Goal: Information Seeking & Learning: Learn about a topic

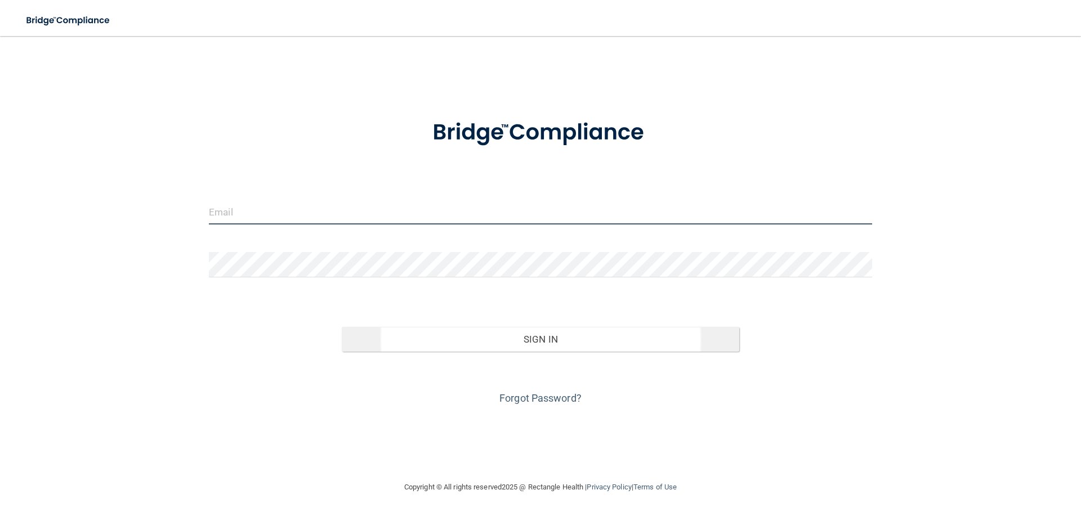
type input "[EMAIL_ADDRESS][DOMAIN_NAME]"
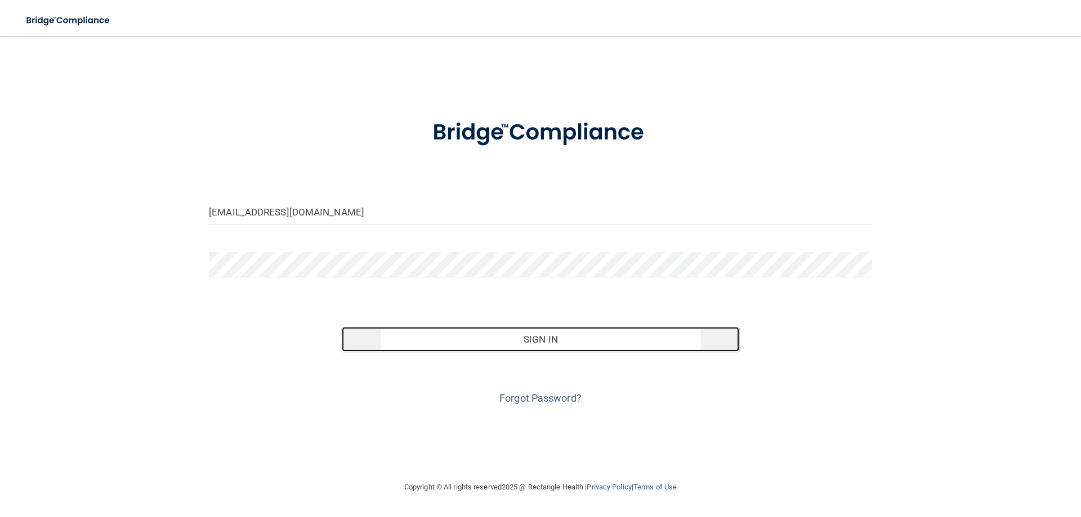
click at [516, 341] on button "Sign In" at bounding box center [541, 339] width 398 height 25
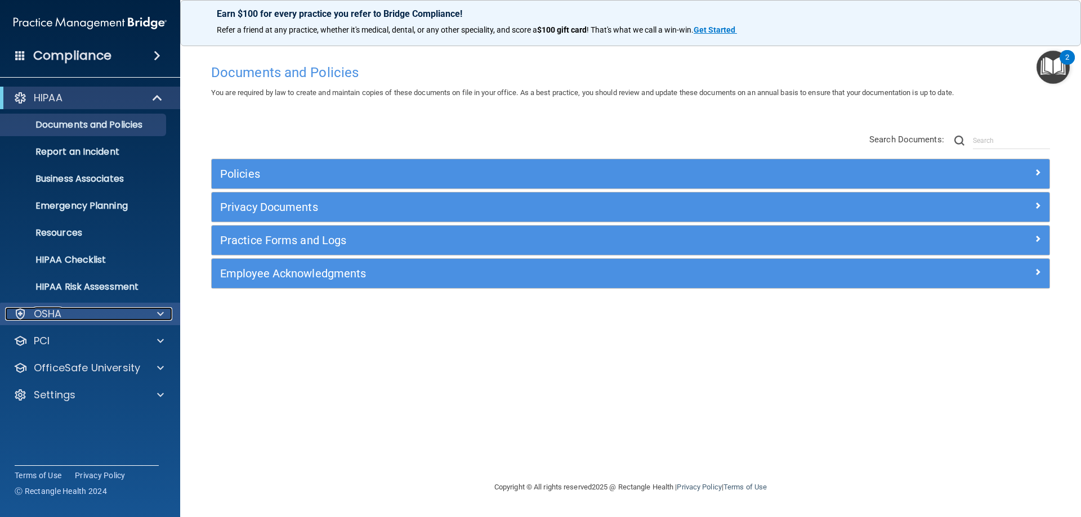
click at [154, 316] on div at bounding box center [159, 314] width 28 height 14
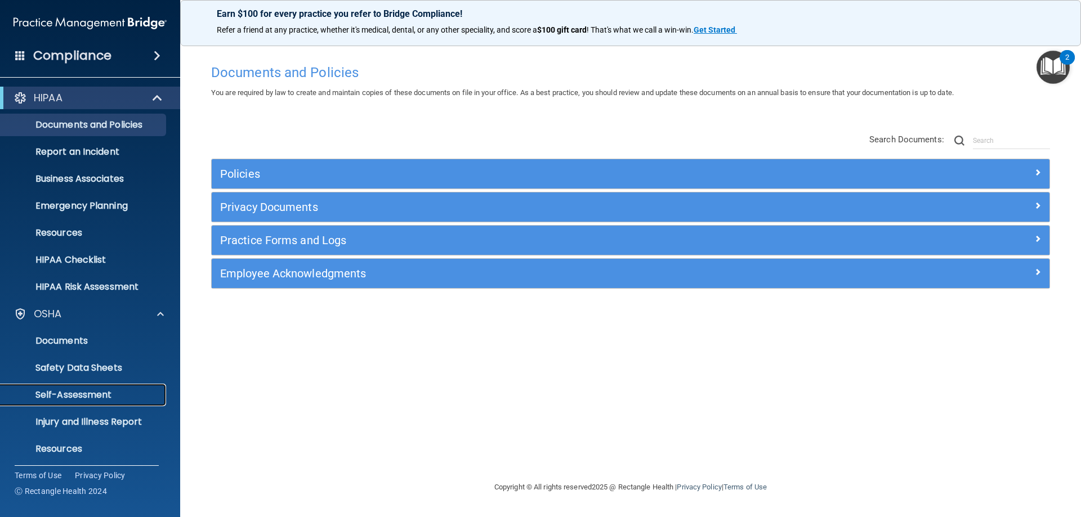
click at [68, 395] on p "Self-Assessment" at bounding box center [84, 395] width 154 height 11
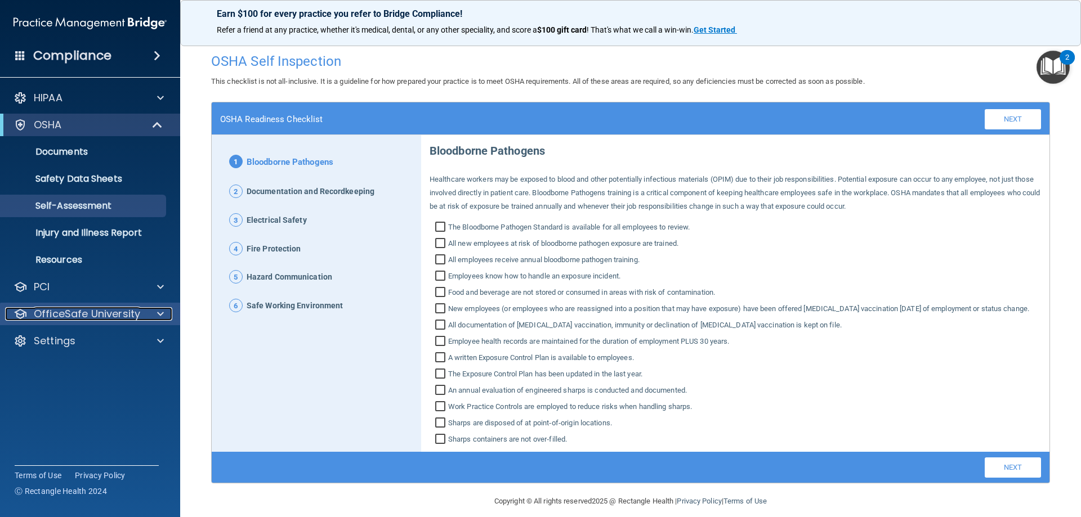
click at [158, 312] on span at bounding box center [160, 314] width 7 height 14
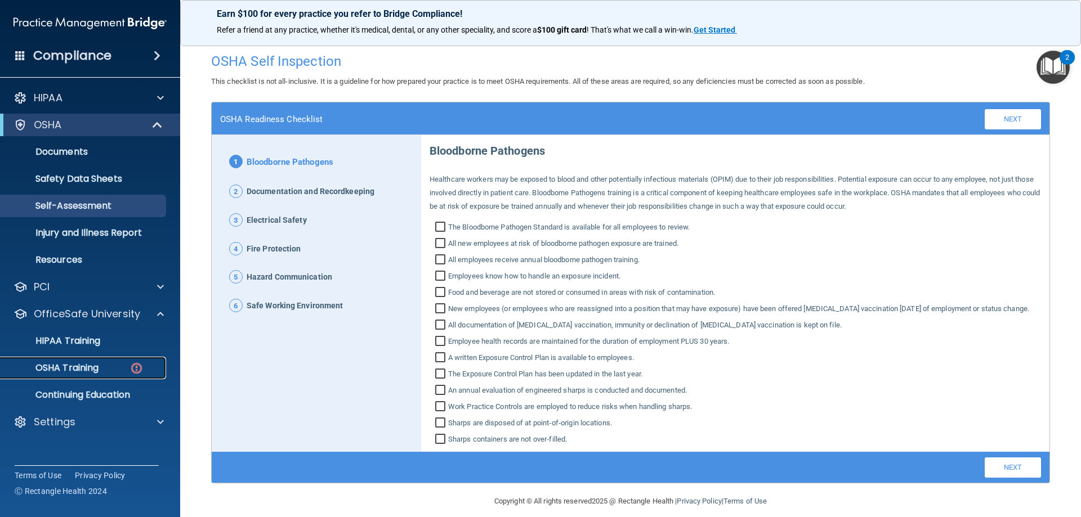
click at [82, 370] on p "OSHA Training" at bounding box center [52, 368] width 91 height 11
